Goal: Information Seeking & Learning: Learn about a topic

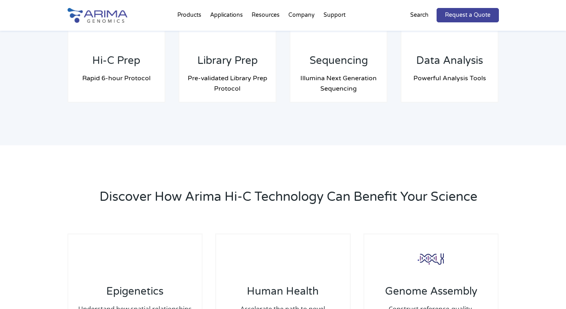
scroll to position [623, 0]
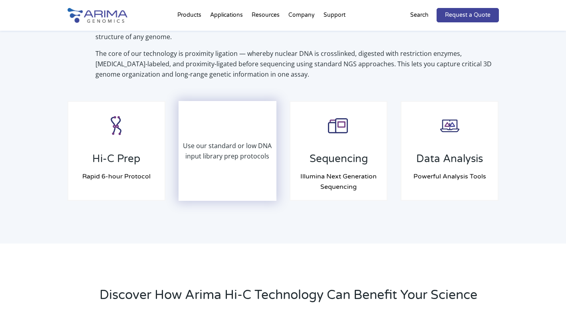
click at [214, 150] on p "Use our standard or low DNA input library prep protocols" at bounding box center [227, 150] width 97 height 21
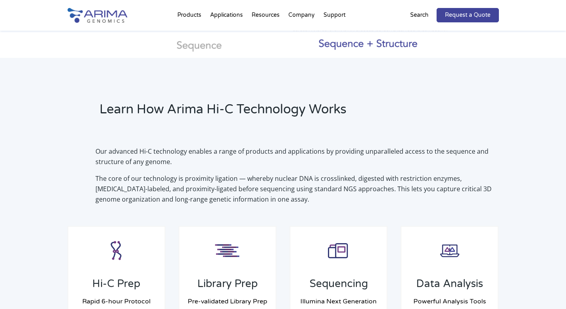
scroll to position [496, 0]
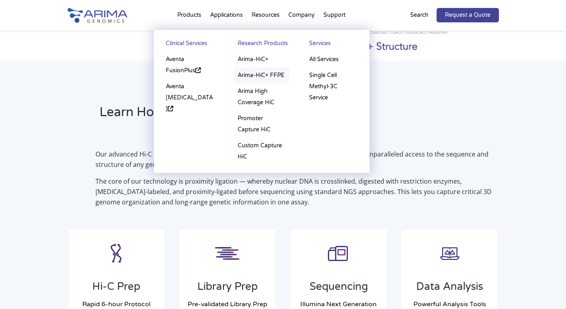
click at [271, 74] on link "Arima-HiC+ FFPE" at bounding box center [260, 75] width 55 height 16
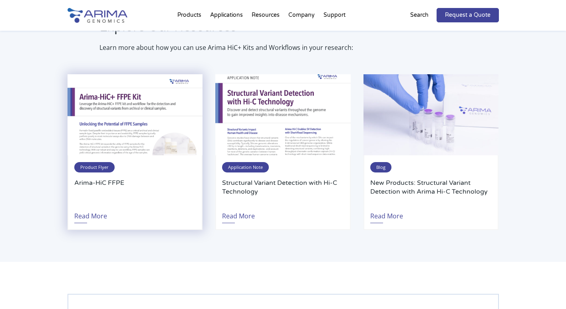
scroll to position [1572, 0]
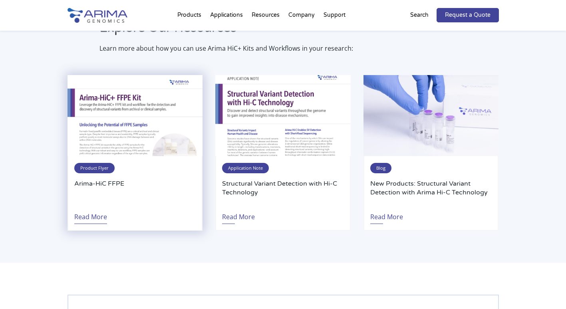
click at [95, 206] on link "Read More" at bounding box center [90, 215] width 33 height 18
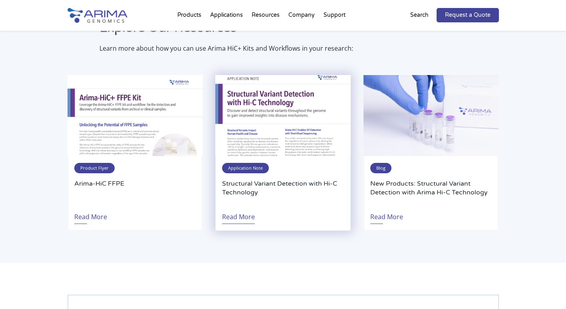
click at [242, 207] on link "Read More" at bounding box center [238, 215] width 33 height 18
